Goal: Task Accomplishment & Management: Manage account settings

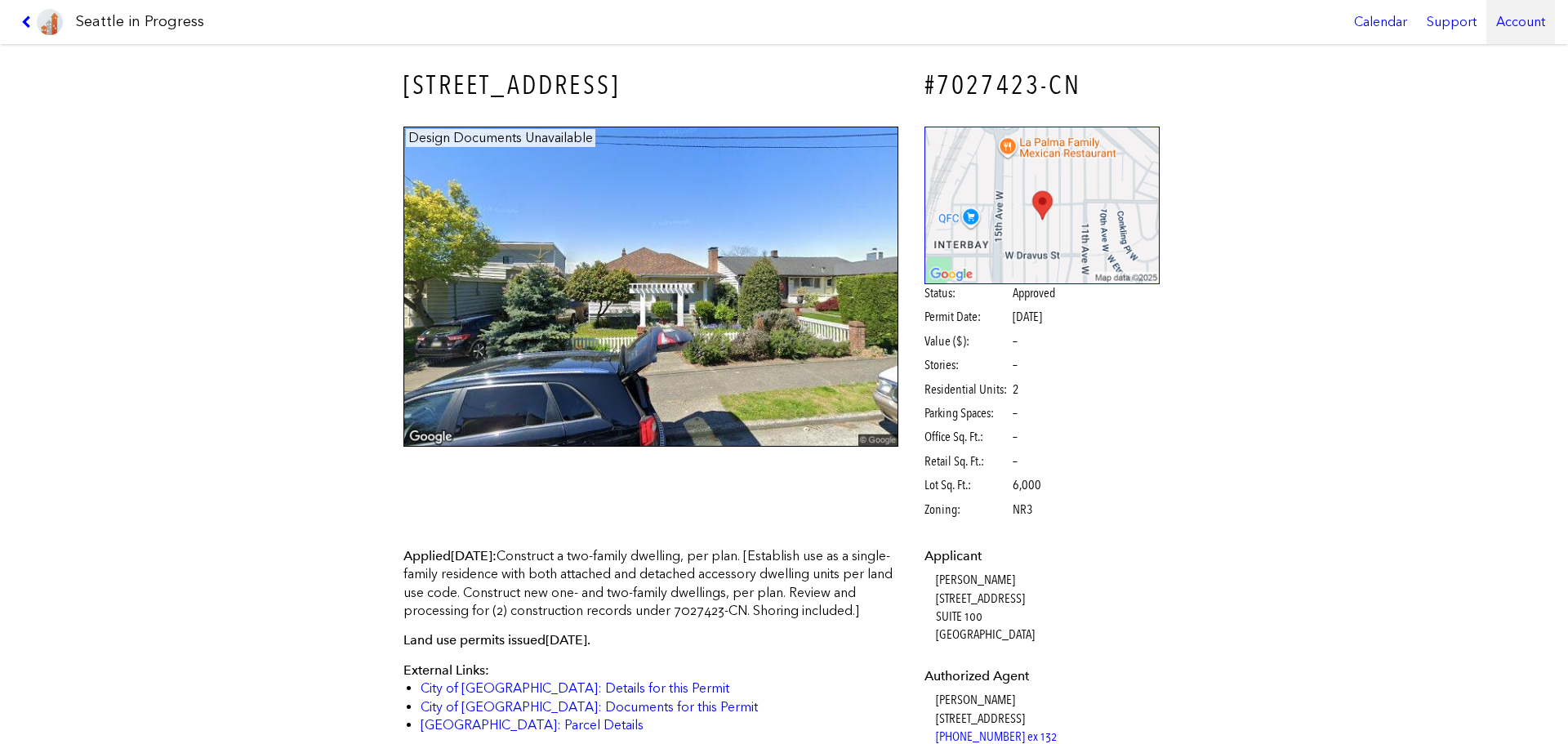
click at [1523, 24] on div "Account" at bounding box center [1521, 22] width 69 height 44
click at [1467, 103] on link "Account Details" at bounding box center [1474, 100] width 149 height 36
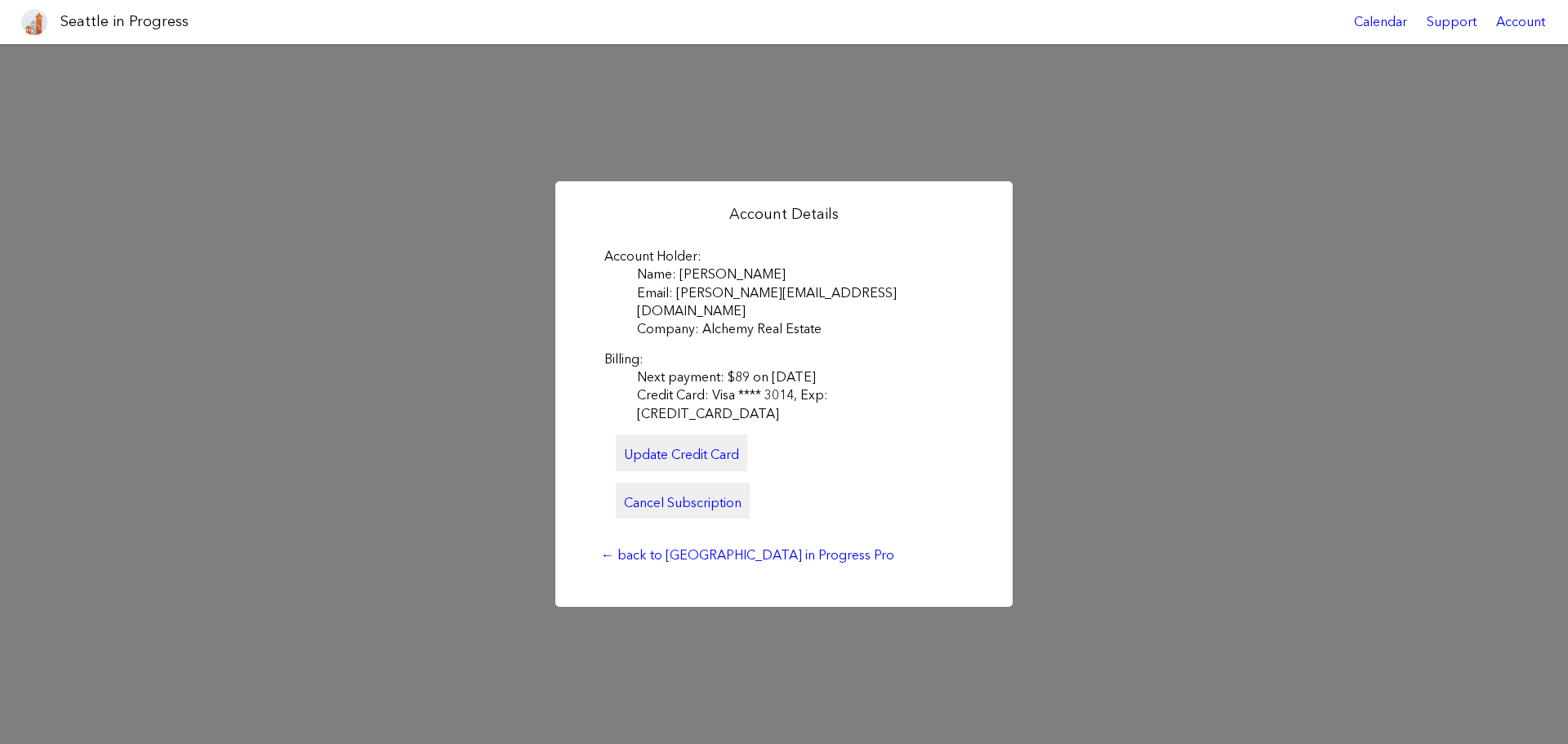
click at [675, 483] on link "Cancel Subscription" at bounding box center [683, 501] width 134 height 36
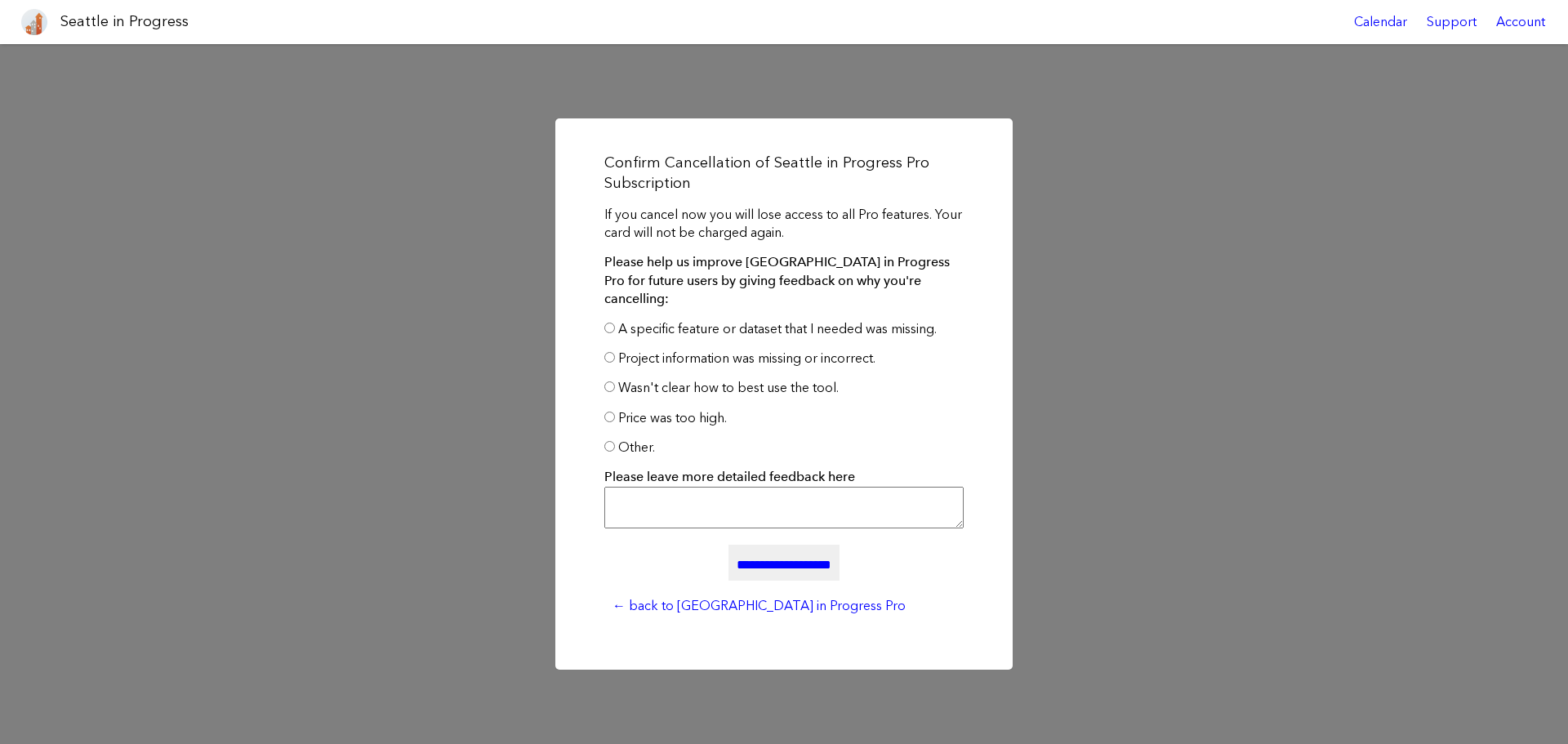
click at [637, 503] on textarea "Please leave more detailed feedback here" at bounding box center [784, 507] width 360 height 42
click at [795, 558] on input "**********" at bounding box center [784, 563] width 111 height 36
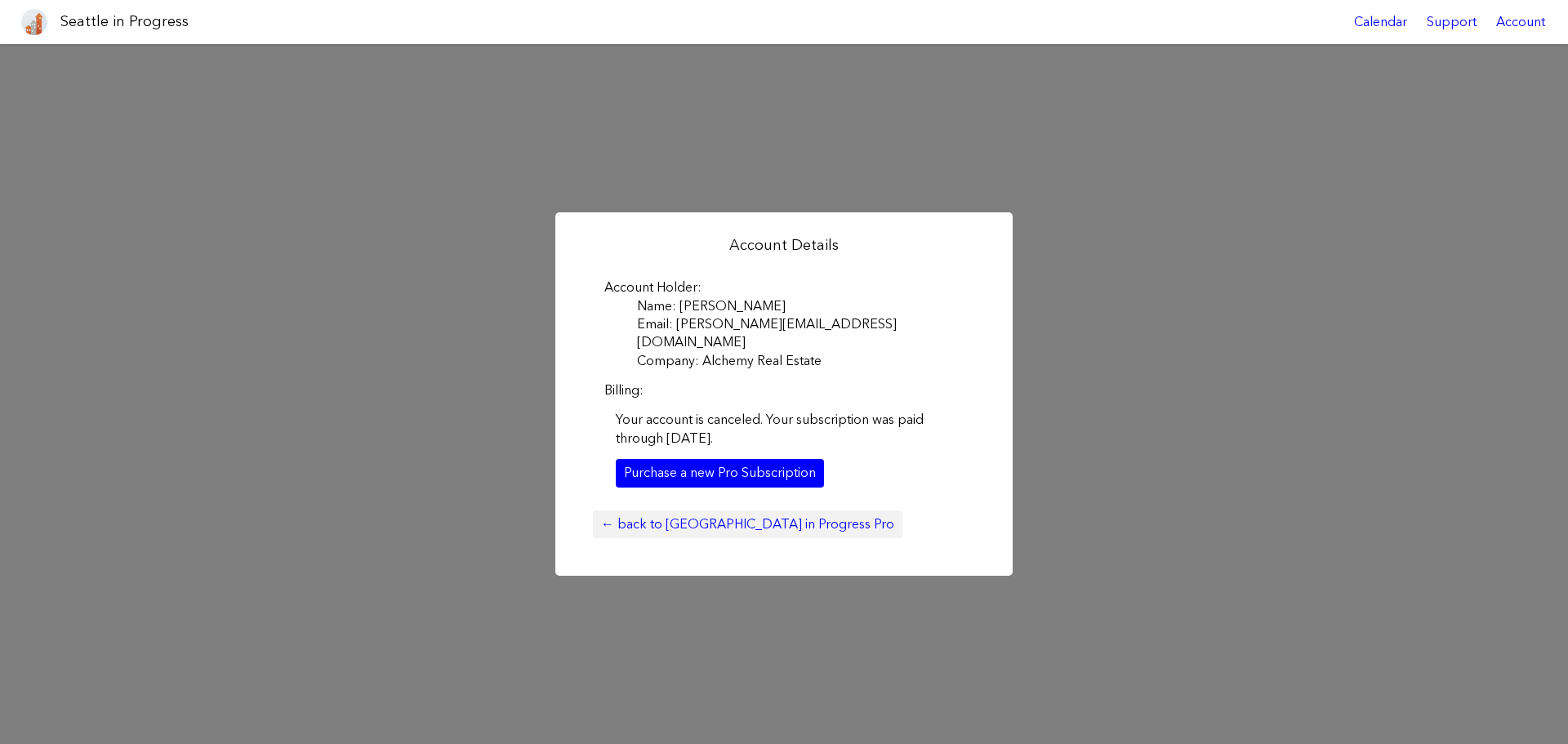
click at [667, 516] on link "← back to Seattle in Progress Pro" at bounding box center [748, 524] width 310 height 28
